Goal: Task Accomplishment & Management: Manage account settings

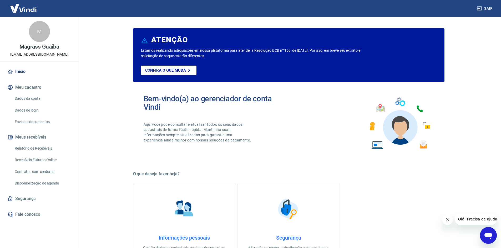
click at [27, 115] on link "Dados de login" at bounding box center [43, 110] width 60 height 11
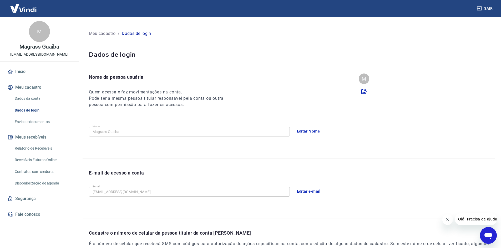
click at [32, 119] on link "Envio de documentos" at bounding box center [43, 122] width 60 height 11
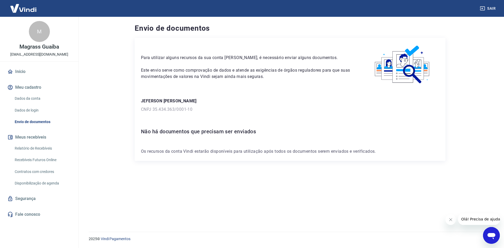
click at [482, 6] on icon "button" at bounding box center [482, 8] width 5 height 5
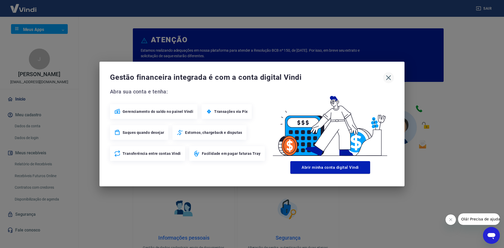
click at [392, 81] on icon "button" at bounding box center [389, 78] width 8 height 8
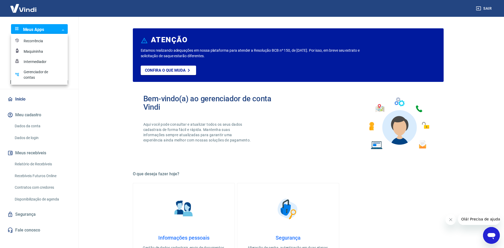
click at [39, 27] on body "Sair Meus Apps ​ ​ J Jeferson Pinzon Maiser [EMAIL_ADDRESS][DOMAIN_NAME] Início…" at bounding box center [252, 124] width 504 height 248
click at [33, 61] on div "Intermediador" at bounding box center [37, 62] width 26 height 6
